Goal: Task Accomplishment & Management: Manage account settings

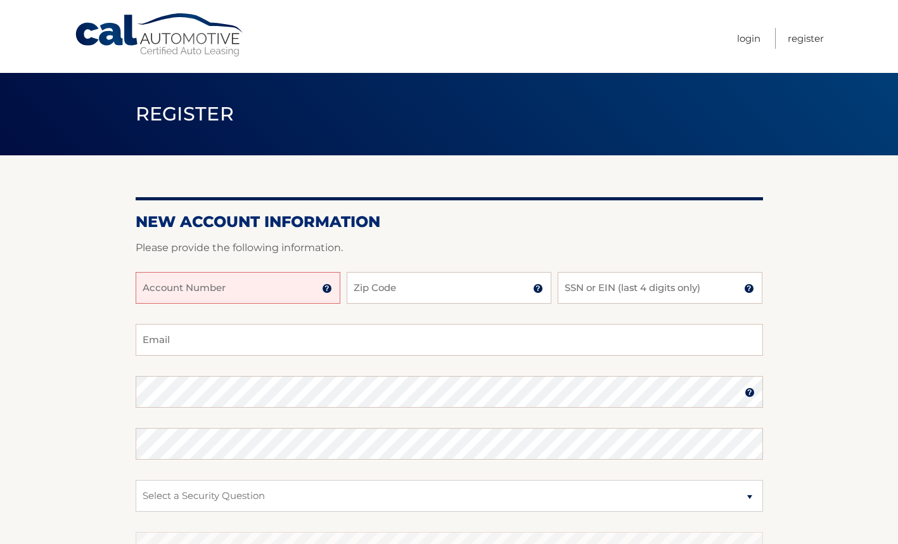
click at [275, 290] on input "Account Number" at bounding box center [238, 288] width 205 height 32
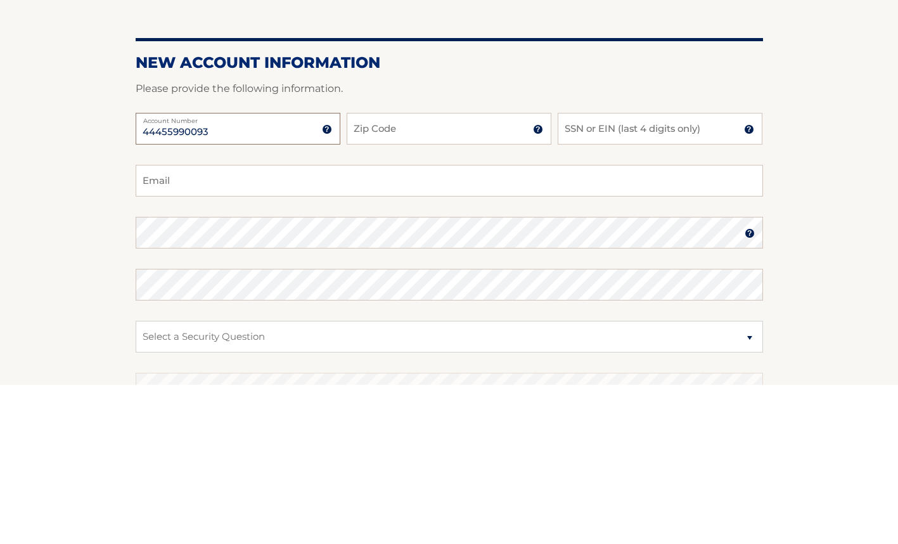
type input "44455990093"
click at [439, 292] on input "Zip Code" at bounding box center [449, 288] width 205 height 32
type input "07601"
click at [754, 292] on img at bounding box center [749, 288] width 10 height 10
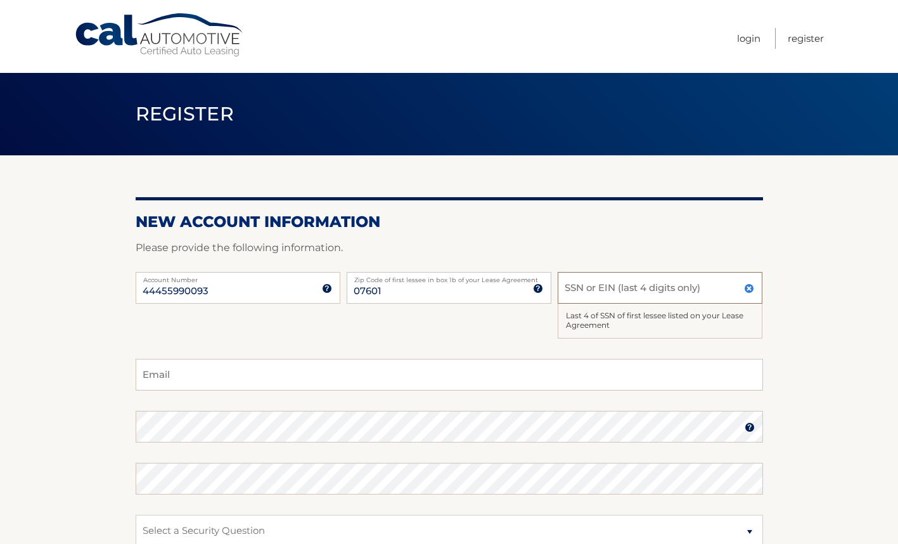
click at [696, 290] on input "SSN or EIN (last 4 digits only)" at bounding box center [660, 288] width 205 height 32
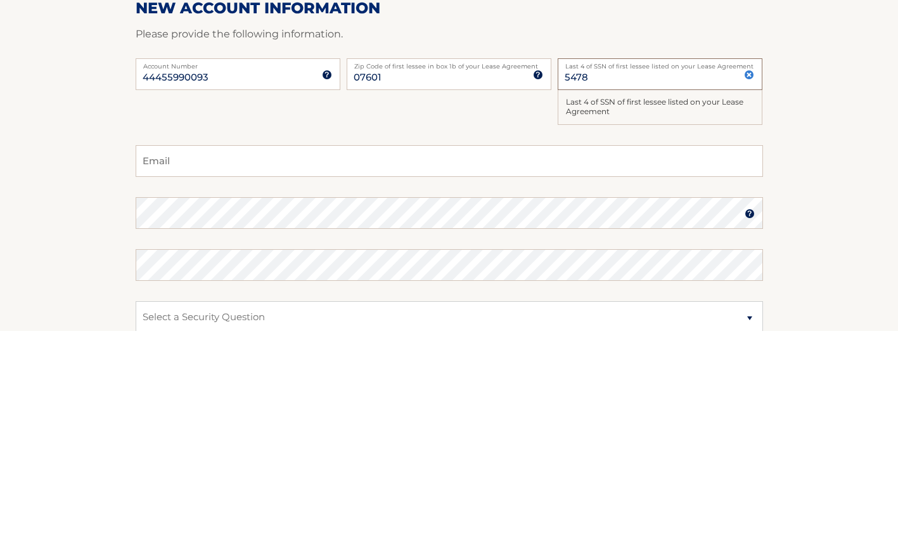
type input "5478"
click at [319, 387] on input "Email" at bounding box center [449, 375] width 627 height 32
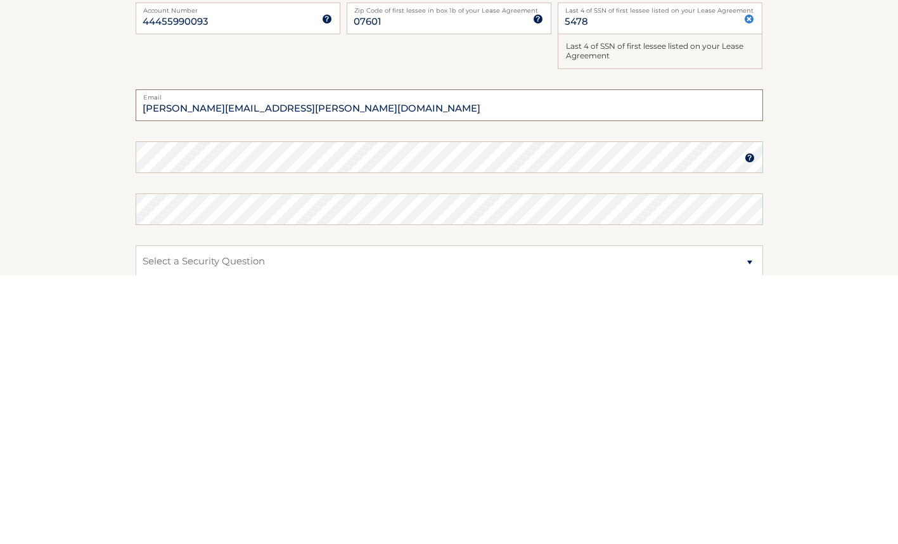
type input "[PERSON_NAME][EMAIL_ADDRESS][PERSON_NAME][DOMAIN_NAME]"
click at [753, 431] on img at bounding box center [750, 427] width 10 height 10
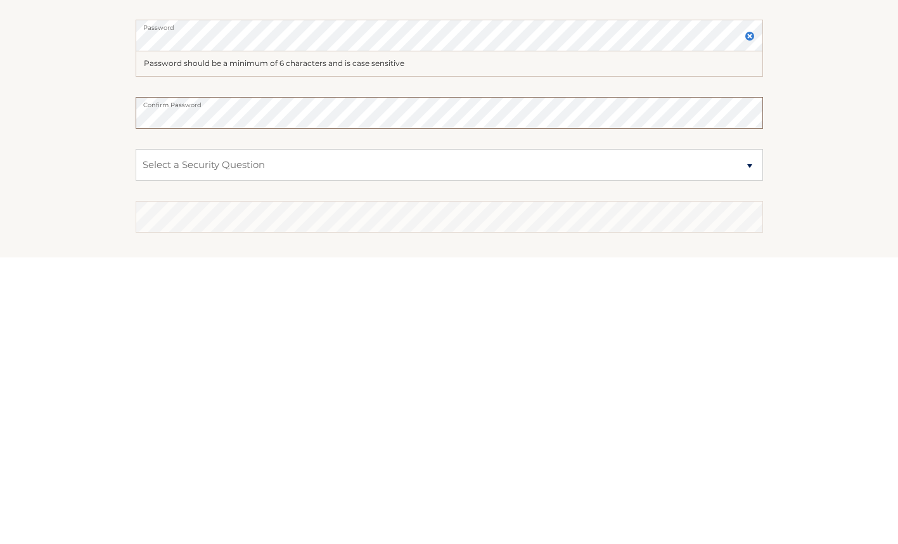
scroll to position [106, 0]
click at [228, 448] on select "Select a Security Question What was the name of your elementary school? What is…" at bounding box center [449, 450] width 627 height 32
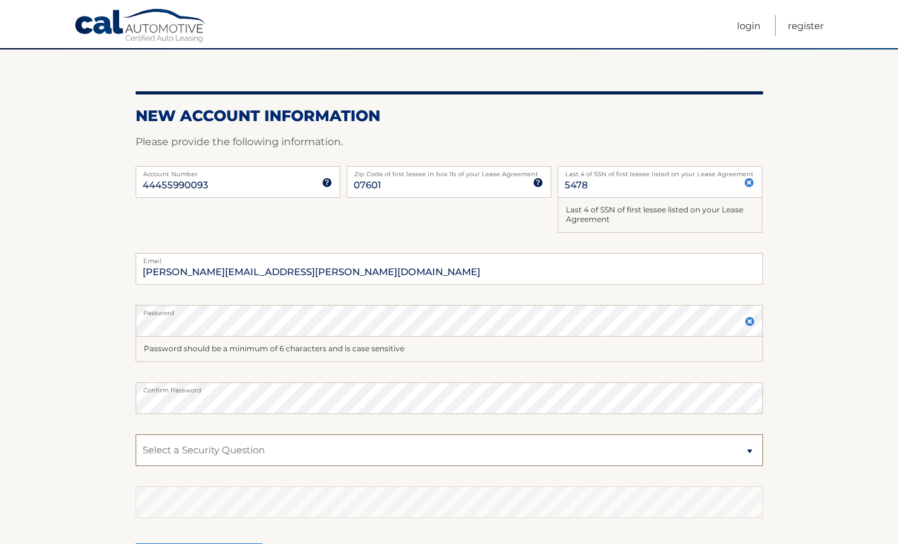
select select "1"
click at [136, 434] on select "Select a Security Question What was the name of your elementary school? What is…" at bounding box center [449, 450] width 627 height 32
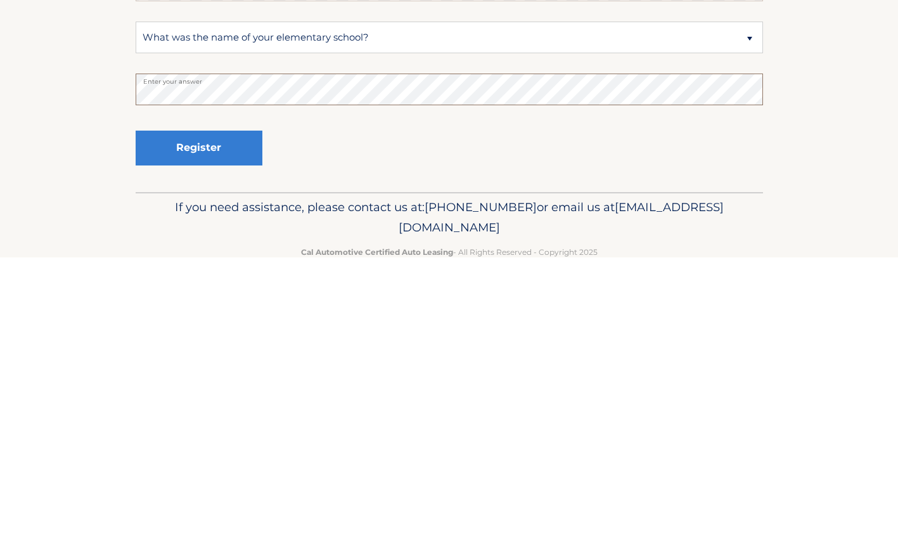
scroll to position [235, 0]
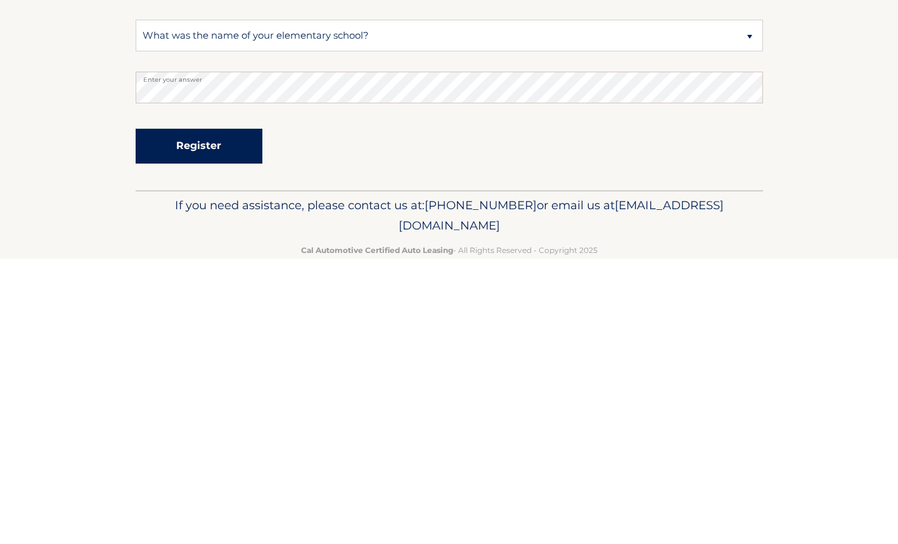
click at [231, 432] on button "Register" at bounding box center [199, 431] width 127 height 35
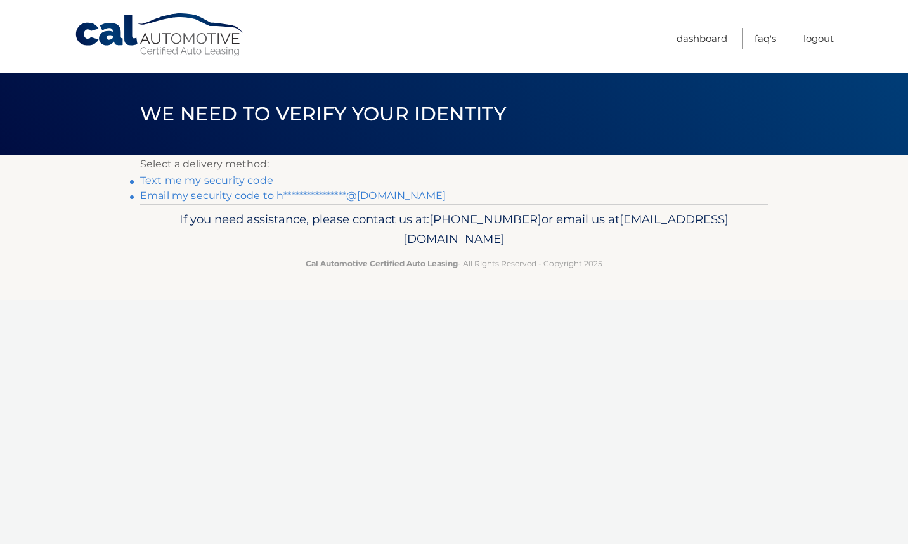
click at [298, 201] on link "**********" at bounding box center [292, 195] width 305 height 12
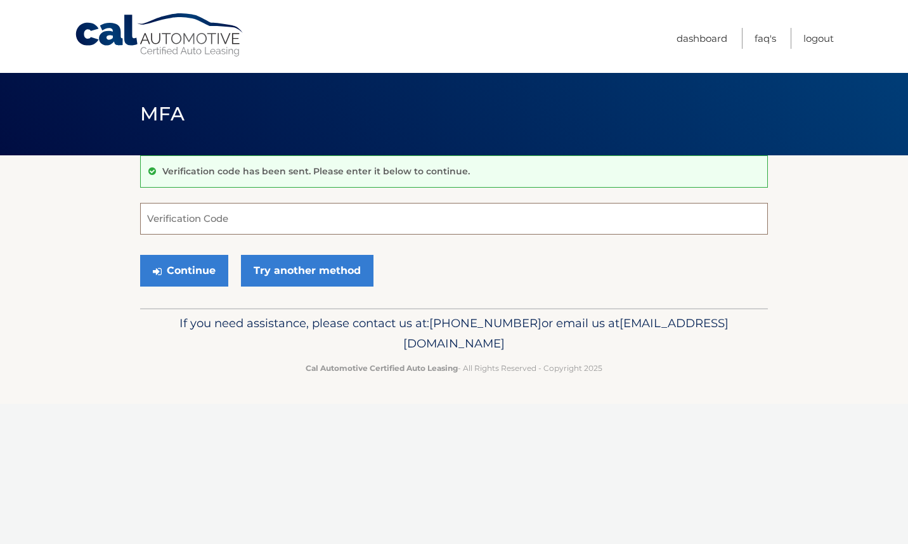
click at [297, 219] on input "Verification Code" at bounding box center [453, 219] width 627 height 32
type input "453332"
click at [196, 274] on button "Continue" at bounding box center [184, 271] width 88 height 32
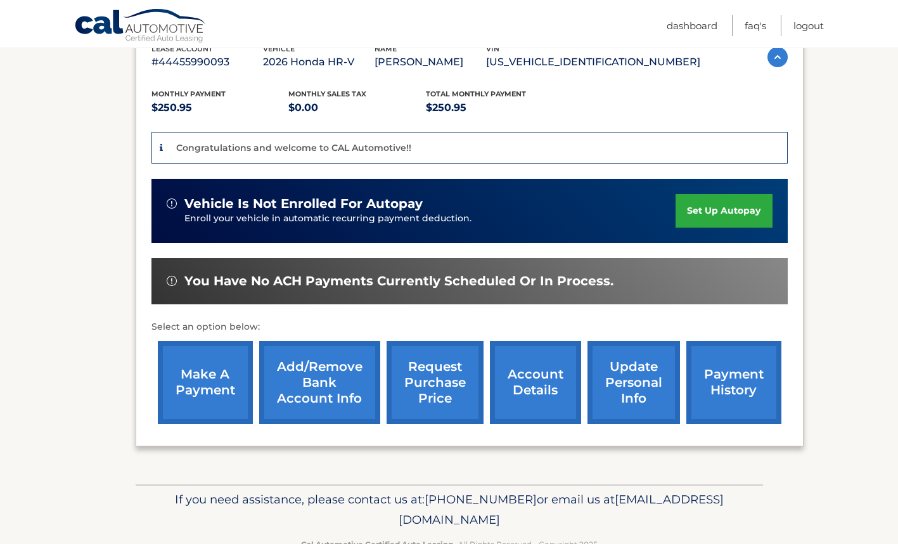
scroll to position [226, 0]
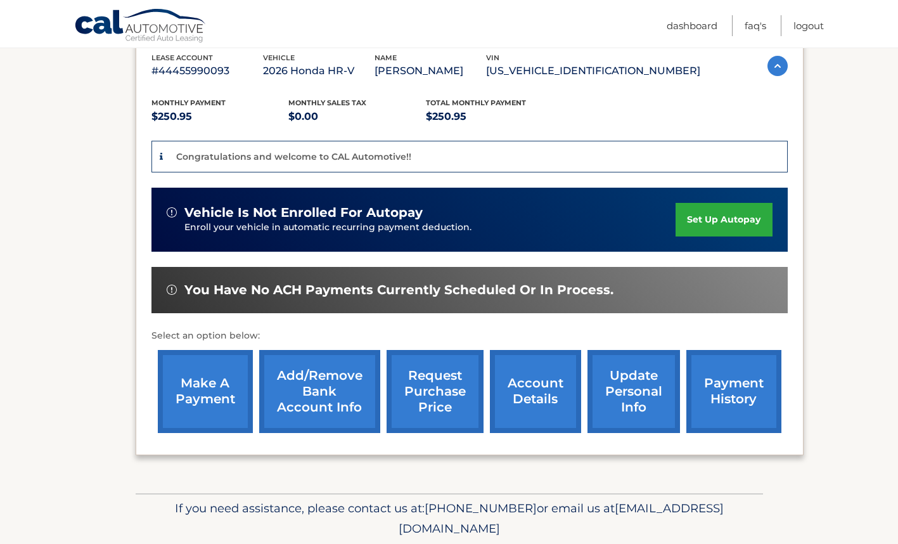
click at [170, 292] on img at bounding box center [172, 290] width 10 height 10
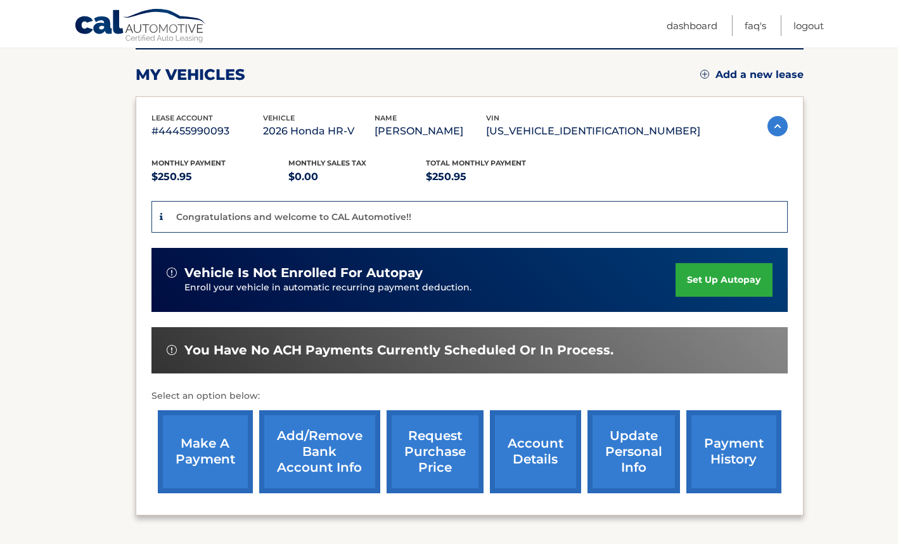
scroll to position [148, 0]
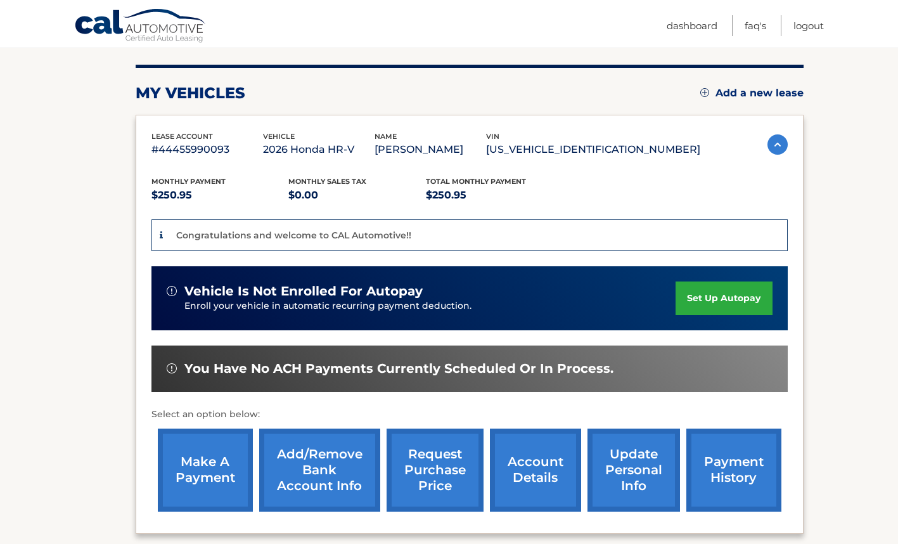
click at [776, 144] on img at bounding box center [777, 144] width 20 height 20
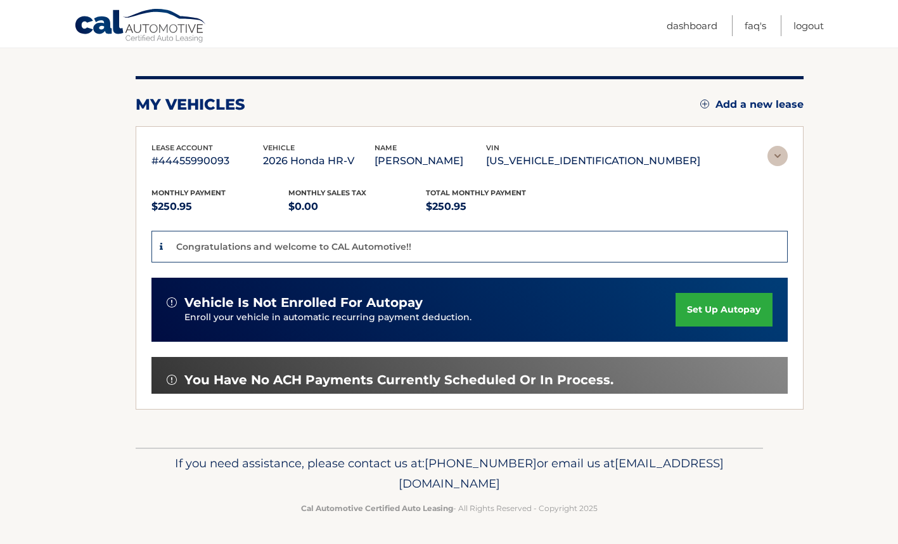
scroll to position [0, 0]
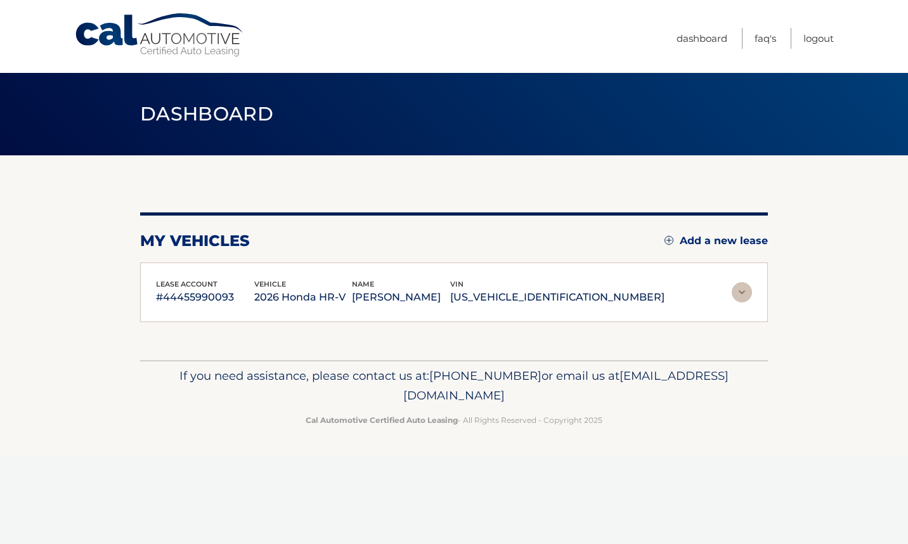
click at [740, 292] on img at bounding box center [741, 292] width 20 height 20
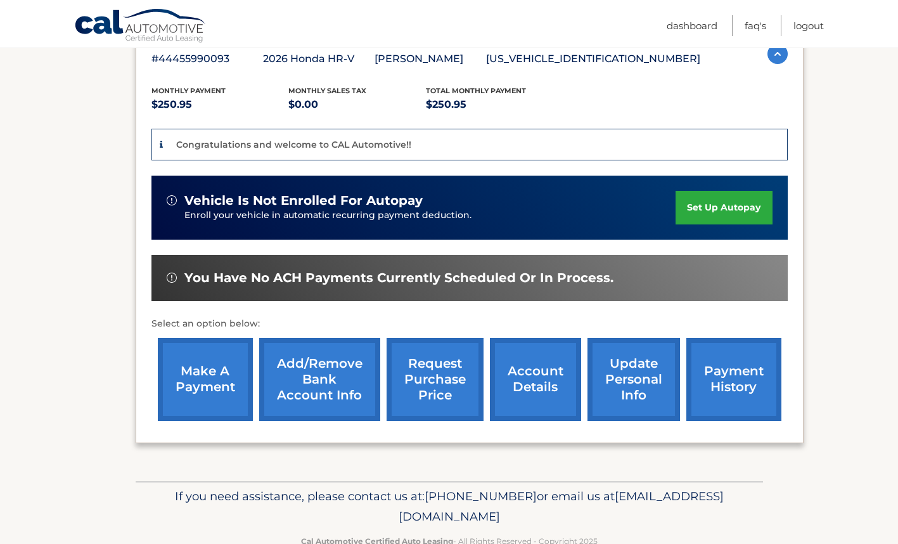
scroll to position [238, 0]
click at [551, 383] on link "account details" at bounding box center [535, 379] width 91 height 83
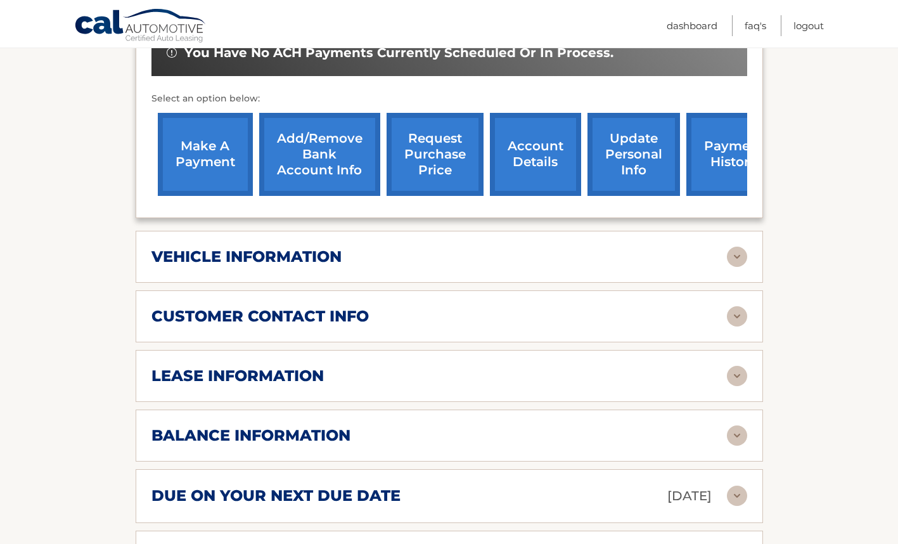
scroll to position [431, 0]
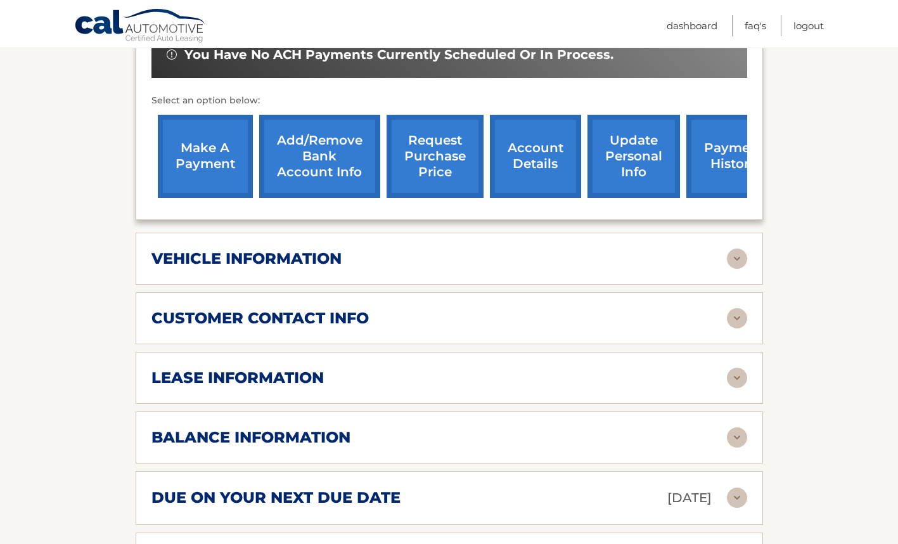
click at [737, 257] on img at bounding box center [737, 258] width 20 height 20
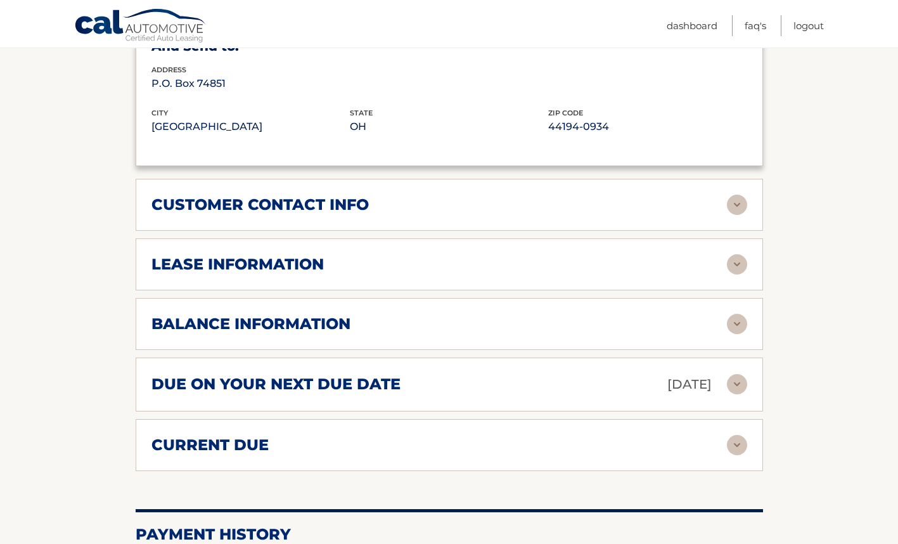
scroll to position [852, 0]
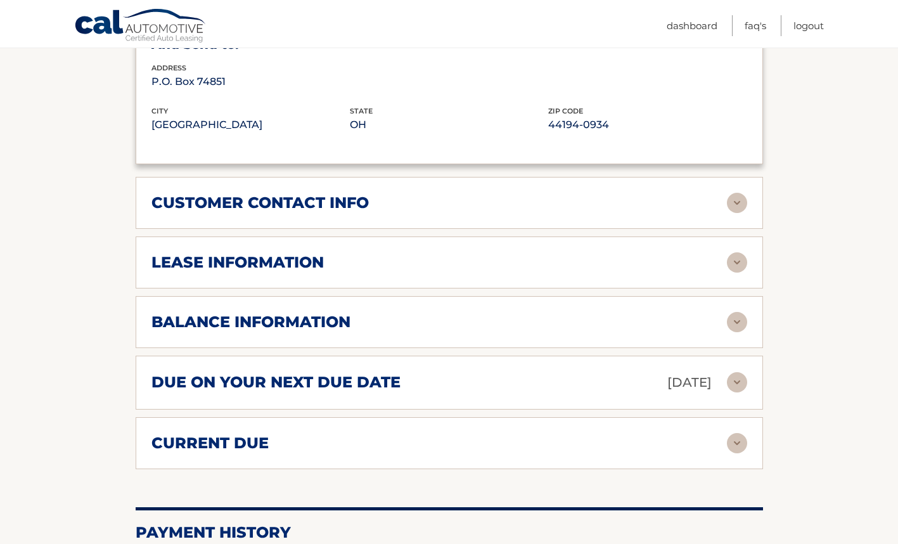
click at [731, 267] on img at bounding box center [737, 262] width 20 height 20
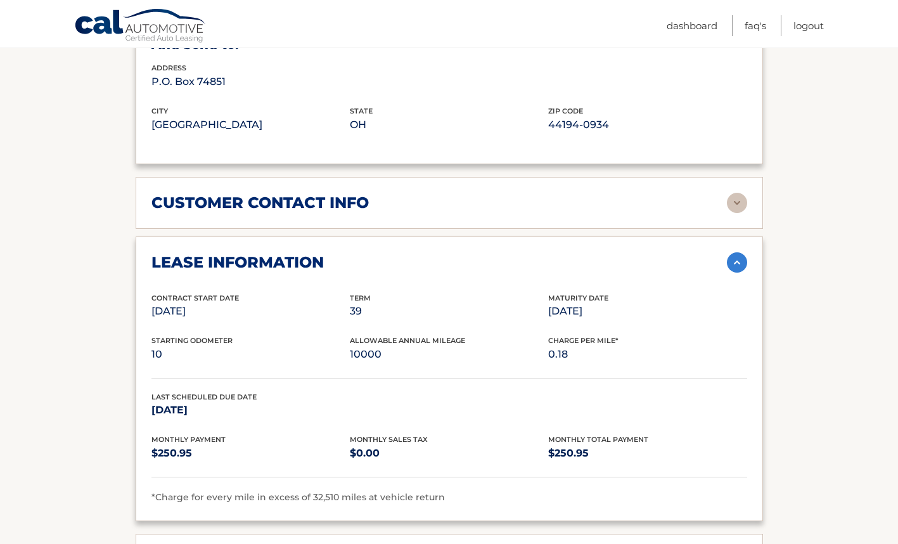
click at [738, 259] on img at bounding box center [737, 262] width 20 height 20
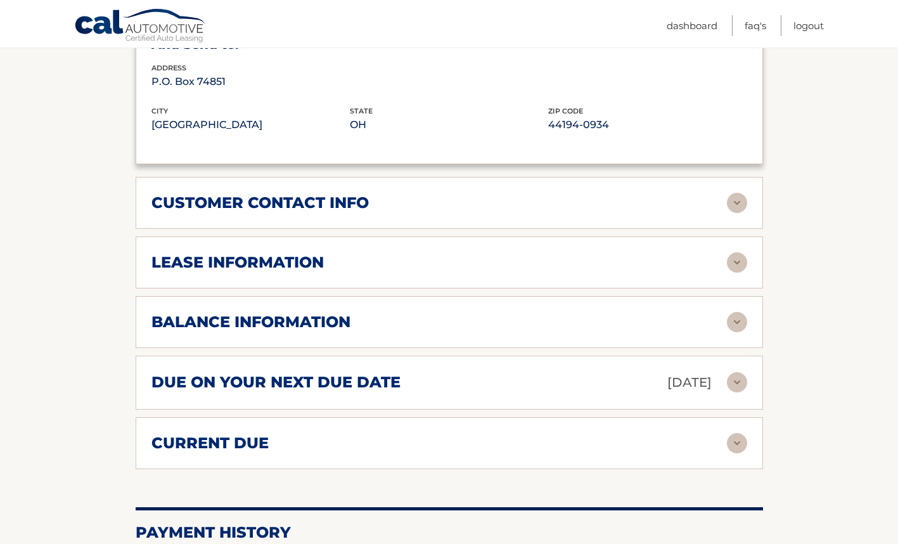
click at [739, 327] on img at bounding box center [737, 322] width 20 height 20
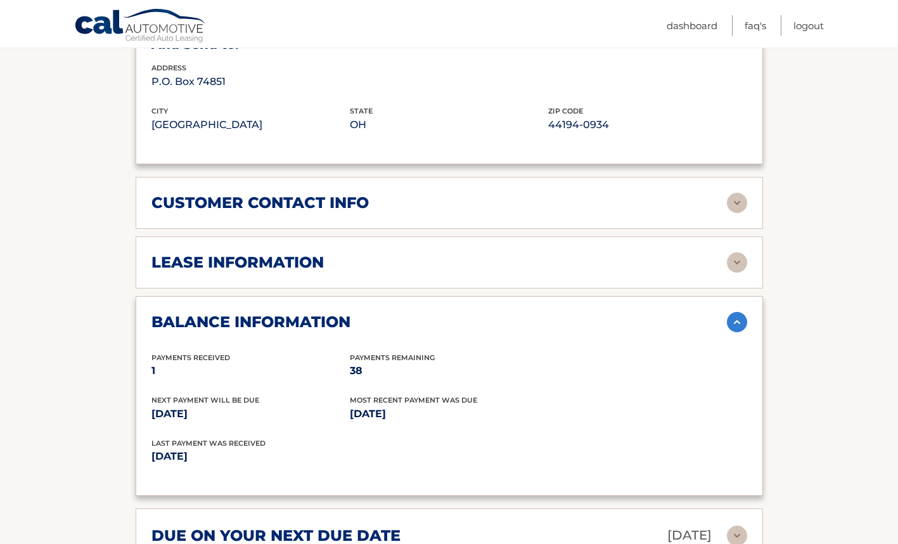
click at [735, 319] on img at bounding box center [737, 322] width 20 height 20
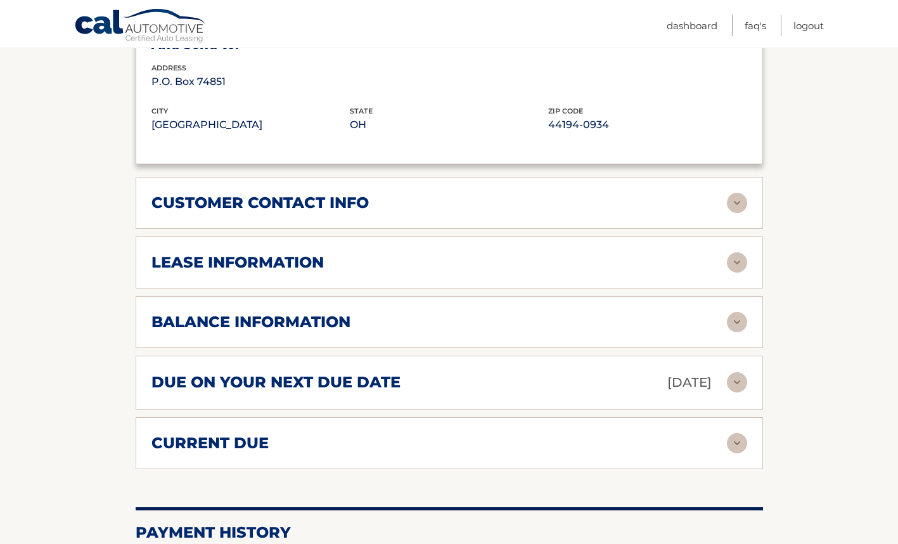
click at [733, 382] on img at bounding box center [737, 382] width 20 height 20
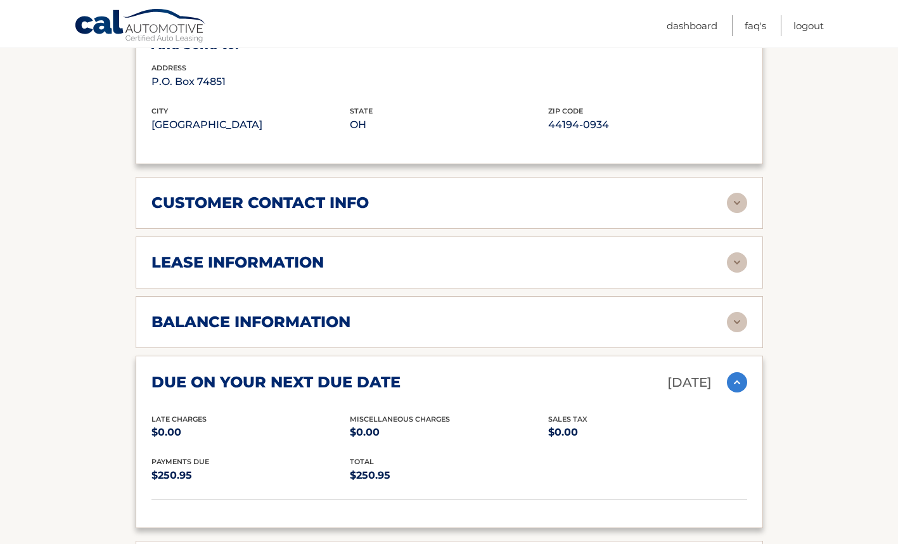
click at [733, 380] on img at bounding box center [737, 382] width 20 height 20
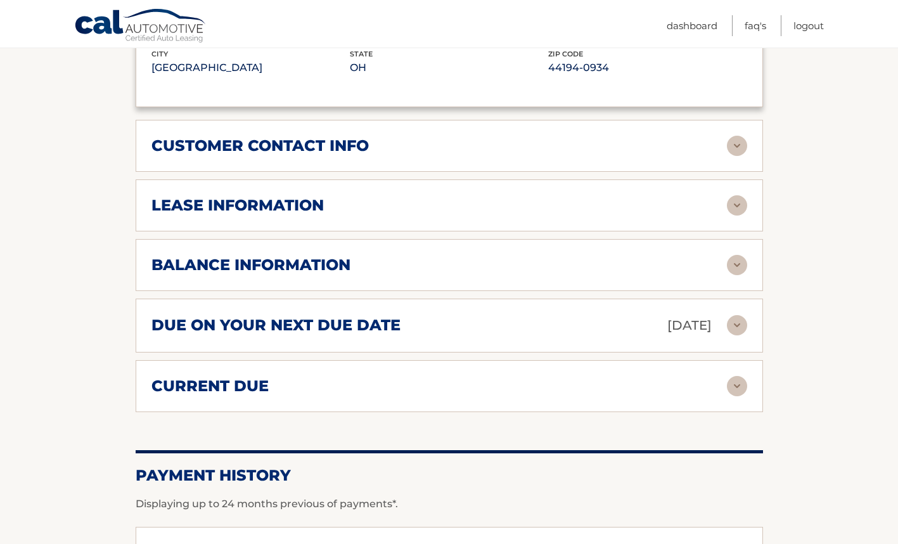
scroll to position [956, 0]
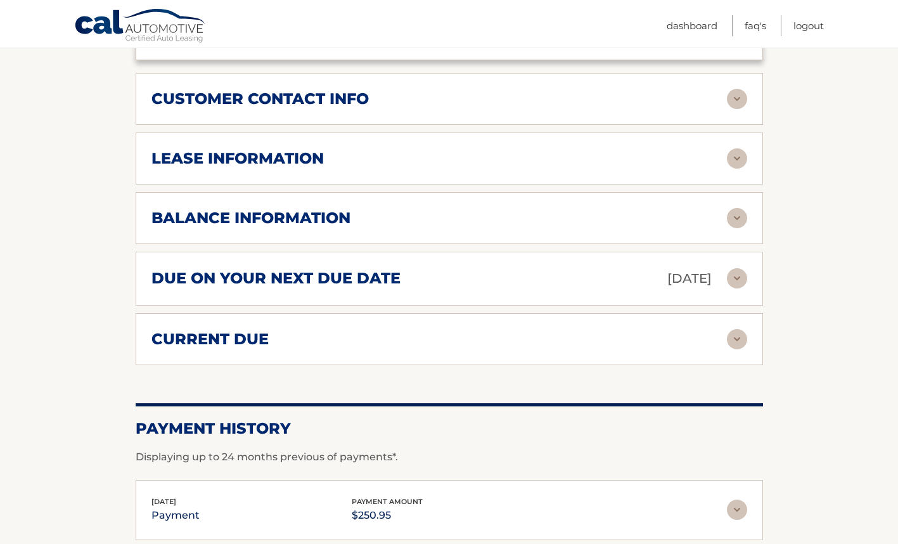
click at [738, 335] on img at bounding box center [737, 339] width 20 height 20
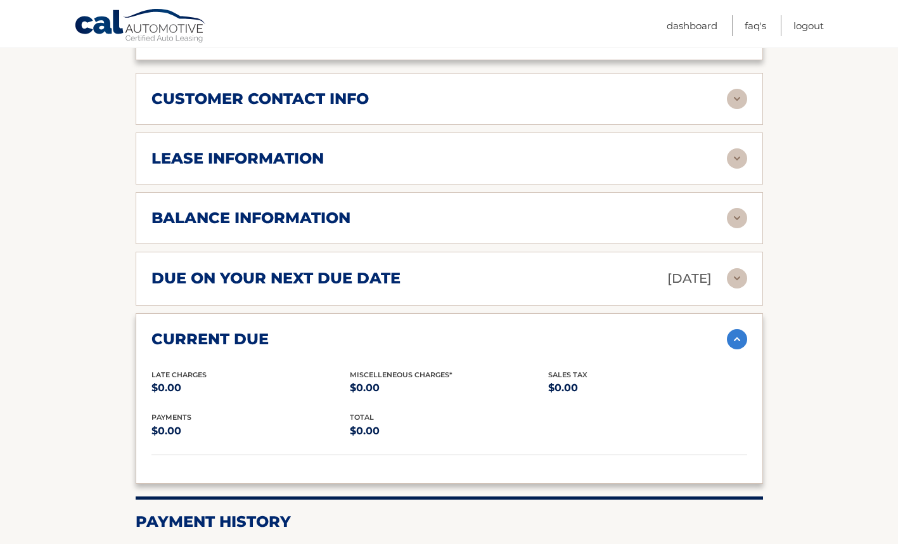
click at [745, 338] on img at bounding box center [737, 339] width 20 height 20
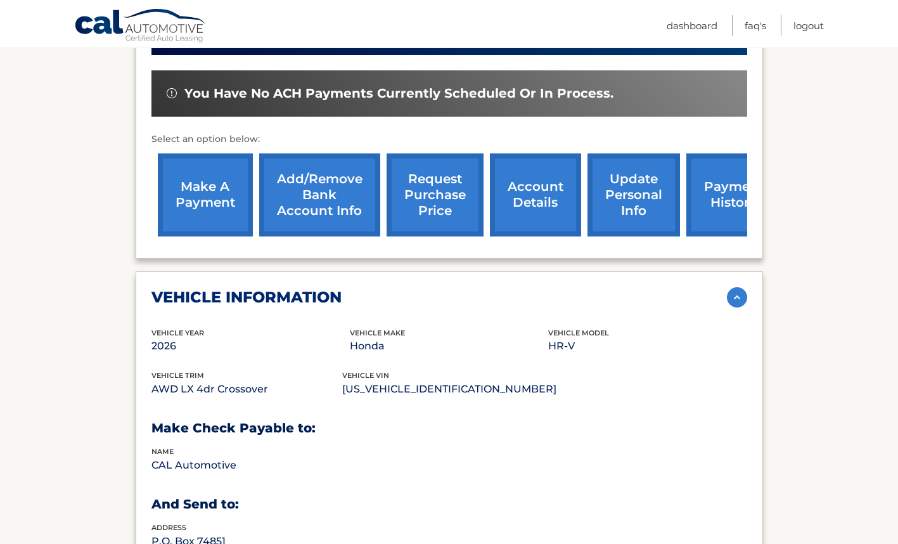
scroll to position [392, 0]
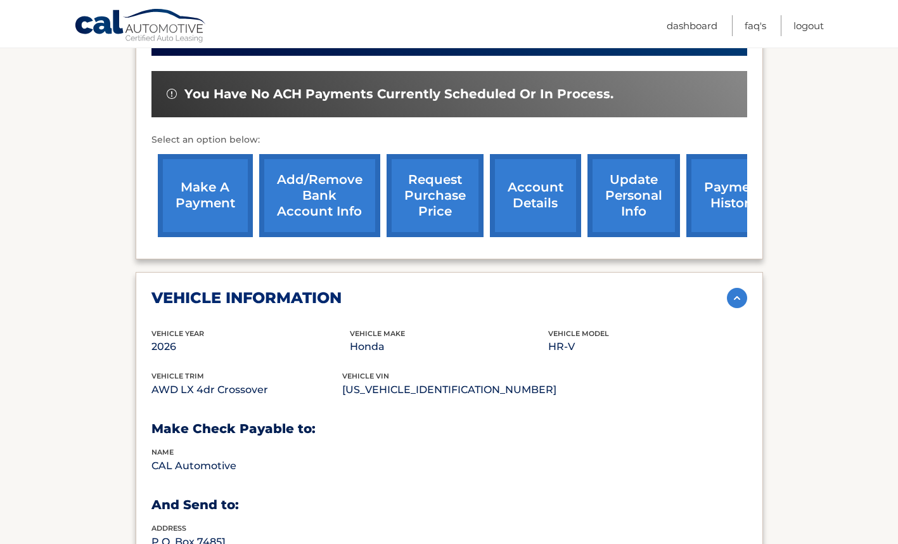
click at [649, 194] on link "update personal info" at bounding box center [633, 195] width 93 height 83
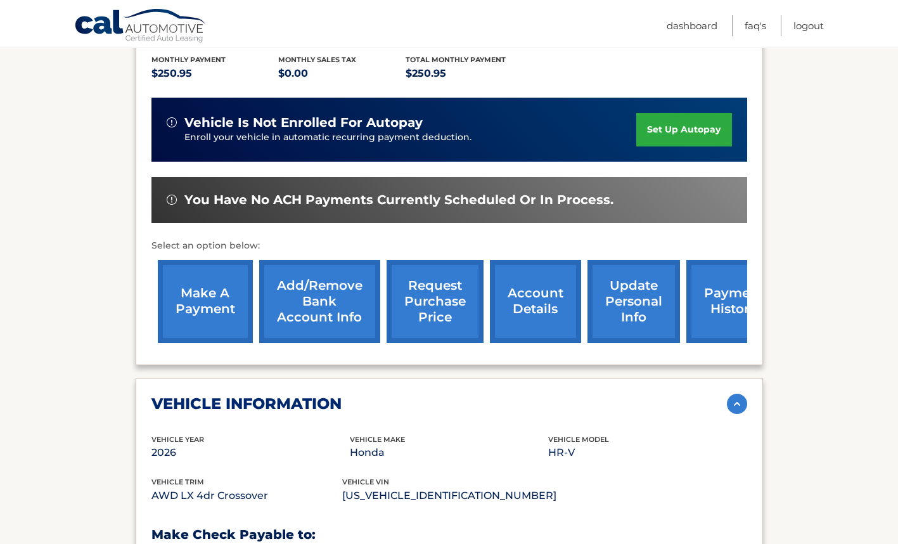
scroll to position [288, 0]
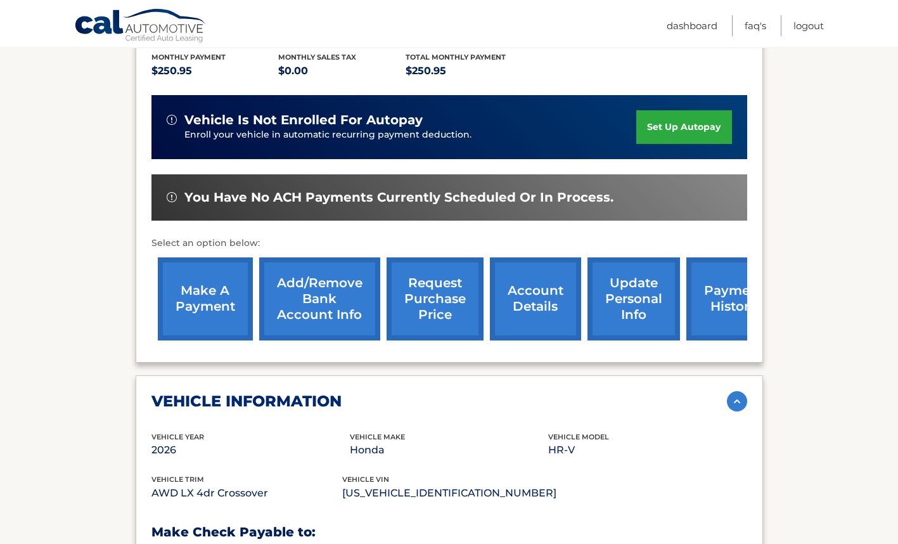
click at [733, 401] on img at bounding box center [737, 401] width 20 height 20
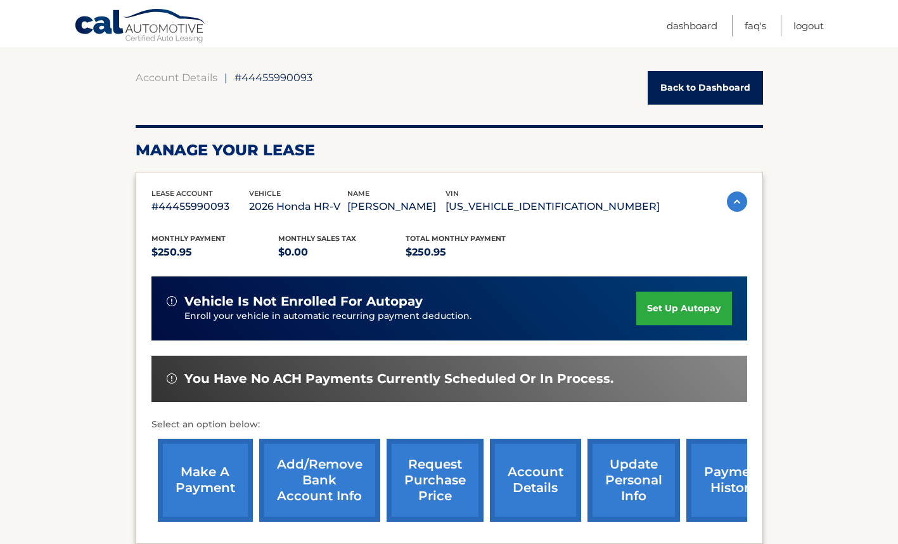
scroll to position [140, 0]
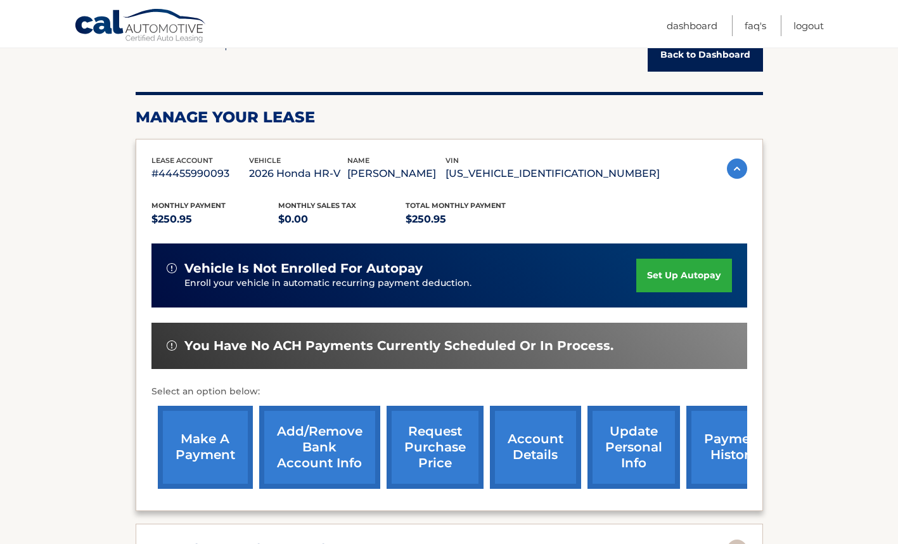
click at [218, 451] on link "make a payment" at bounding box center [205, 447] width 95 height 83
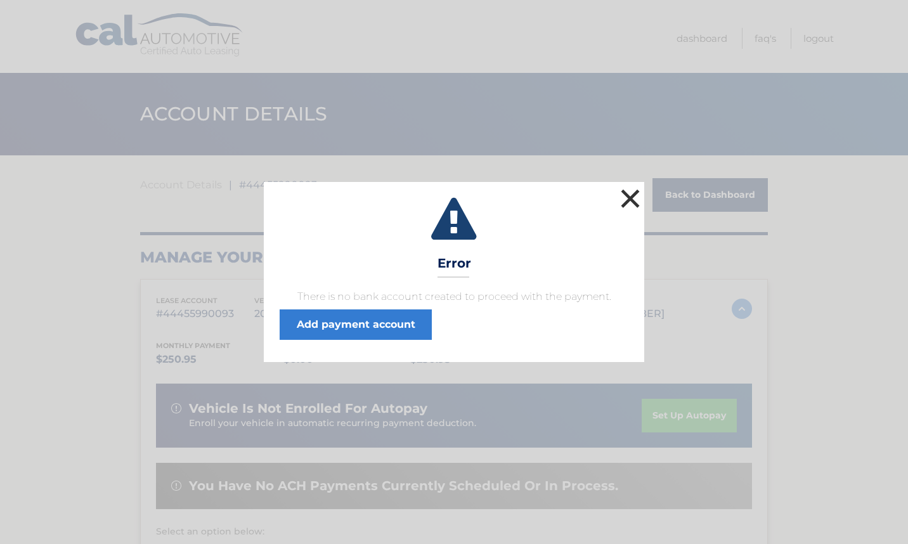
click at [632, 194] on button "×" at bounding box center [629, 198] width 25 height 25
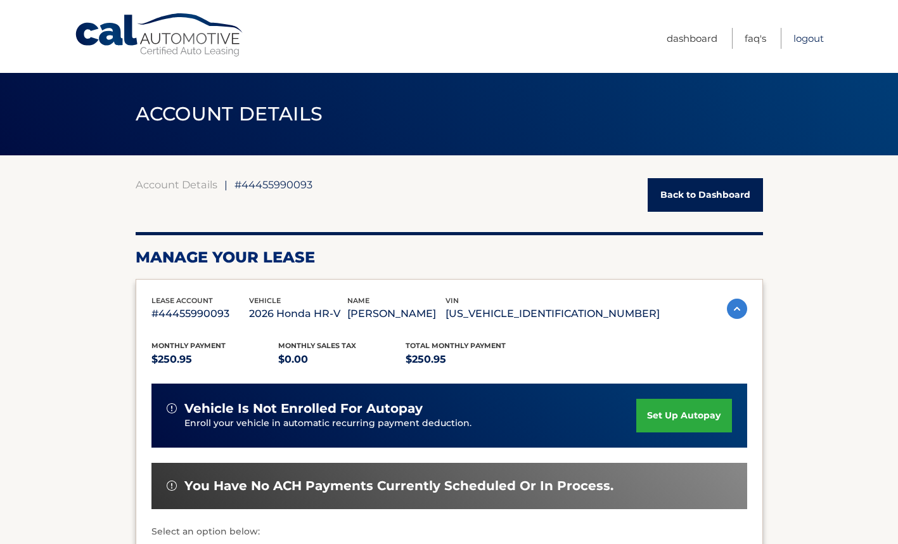
click at [818, 32] on link "Logout" at bounding box center [808, 38] width 30 height 21
